Goal: Task Accomplishment & Management: Complete application form

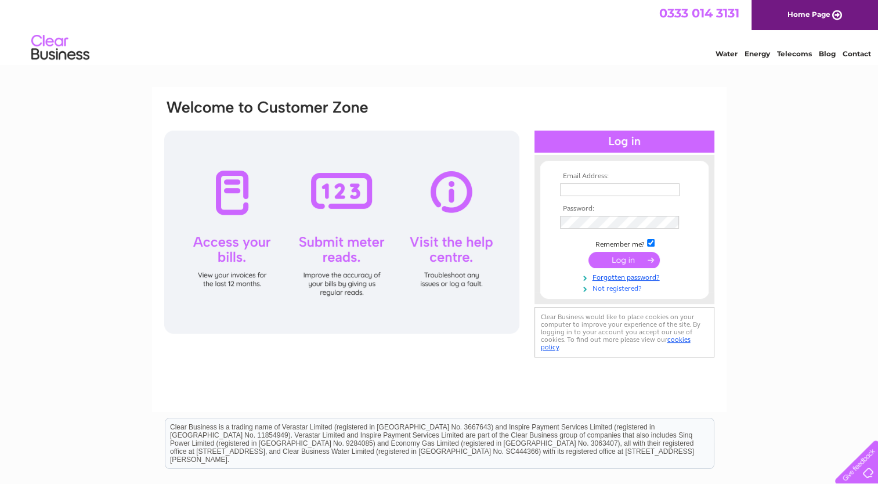
click at [620, 287] on link "Not registered?" at bounding box center [626, 287] width 132 height 11
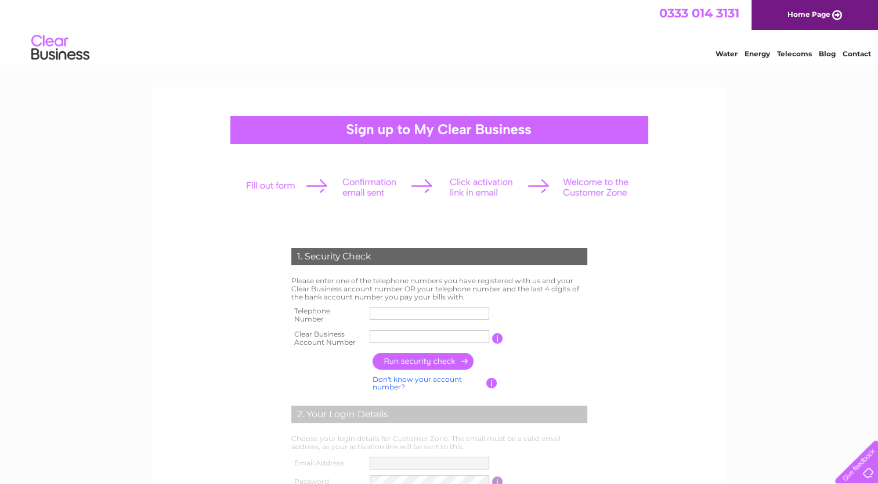
click at [398, 312] on input "text" at bounding box center [430, 313] width 120 height 13
type input "0"
